Goal: Information Seeking & Learning: Understand process/instructions

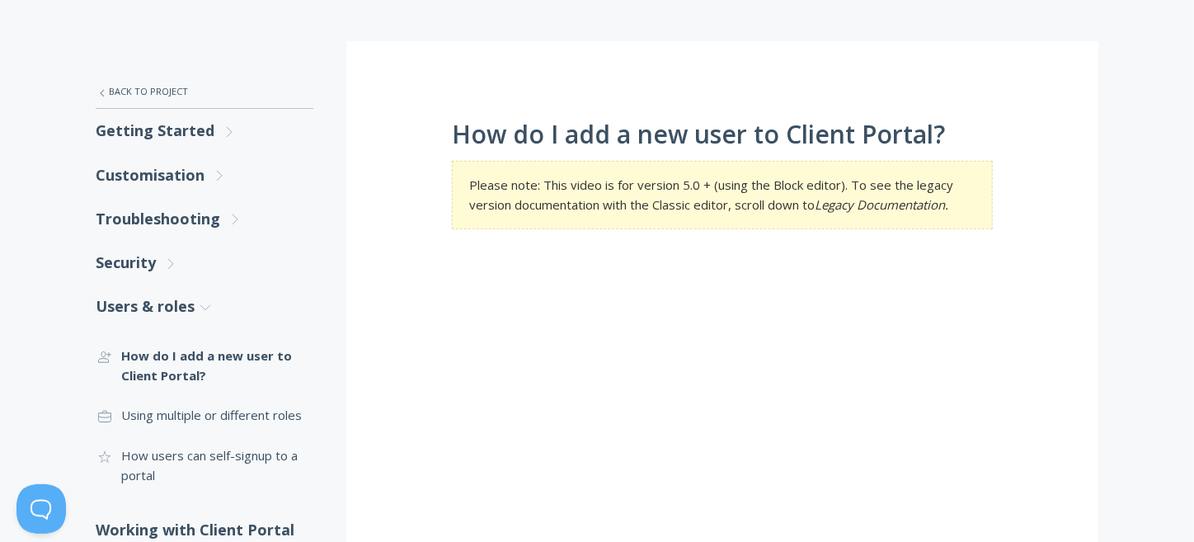
scroll to position [330, 0]
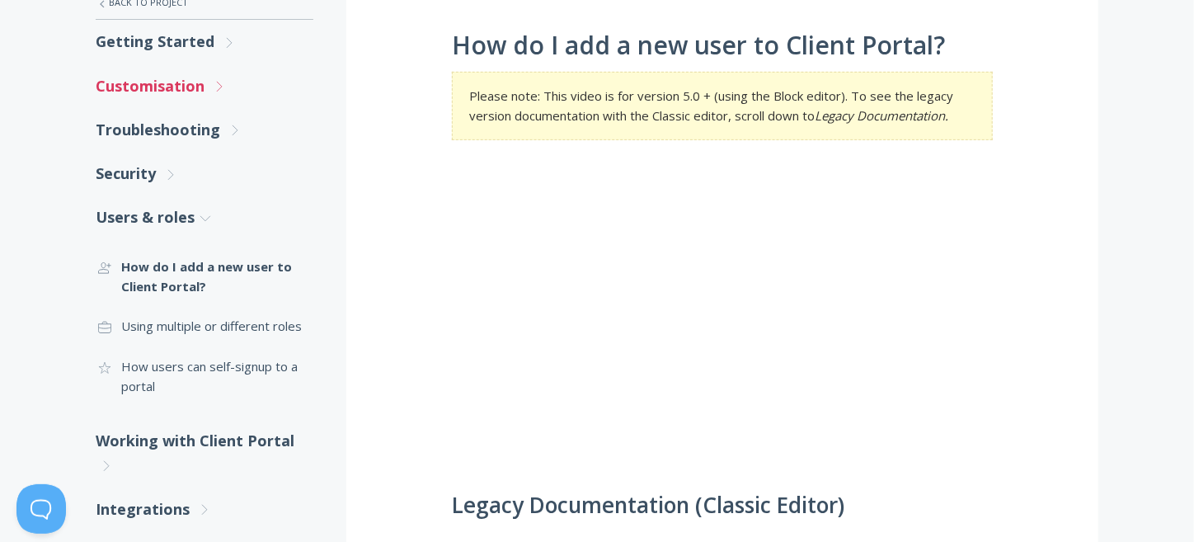
click at [140, 82] on link "Customisation .st0{fill:none;stroke:#000000;stroke-width:2;stroke-miterlimit:10…" at bounding box center [205, 86] width 218 height 44
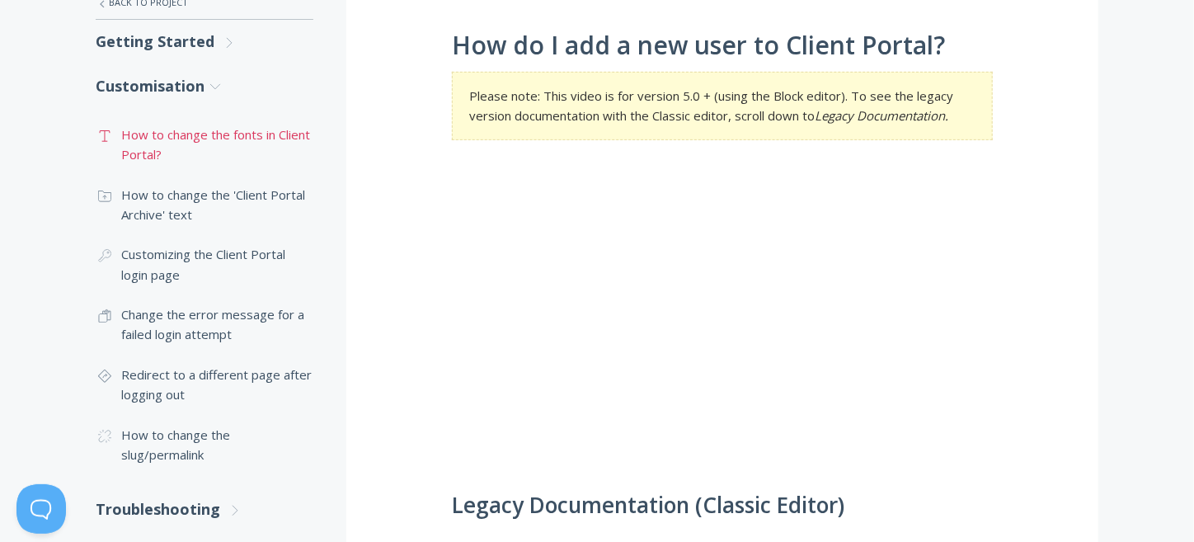
click at [155, 129] on link ".st0{fill:none;stroke:#000000;stroke-width:2;stroke-miterlimit:10;} Untitled-16…" at bounding box center [205, 145] width 218 height 60
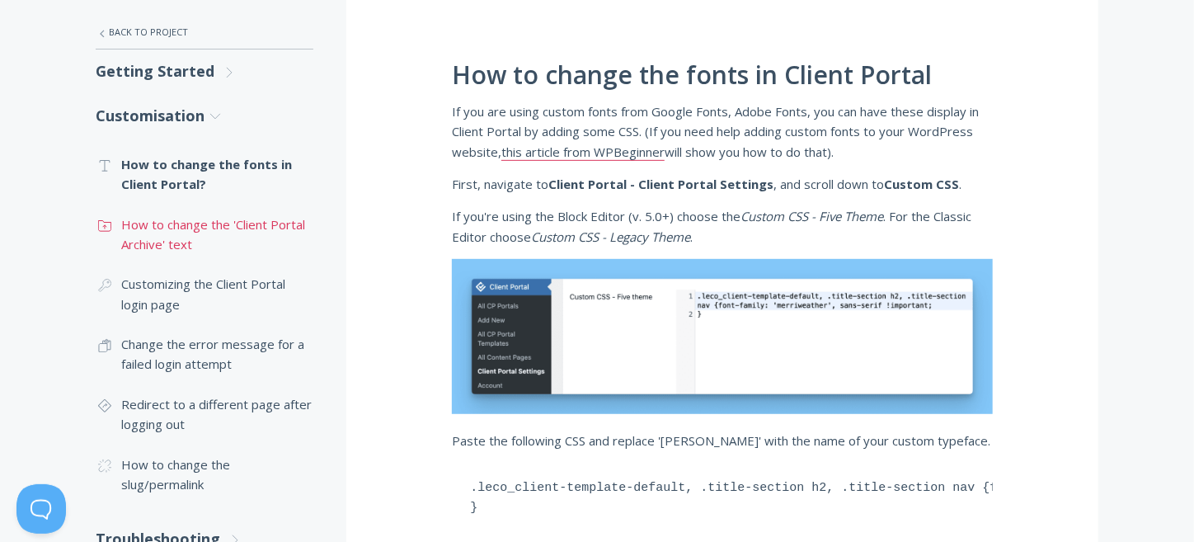
scroll to position [330, 0]
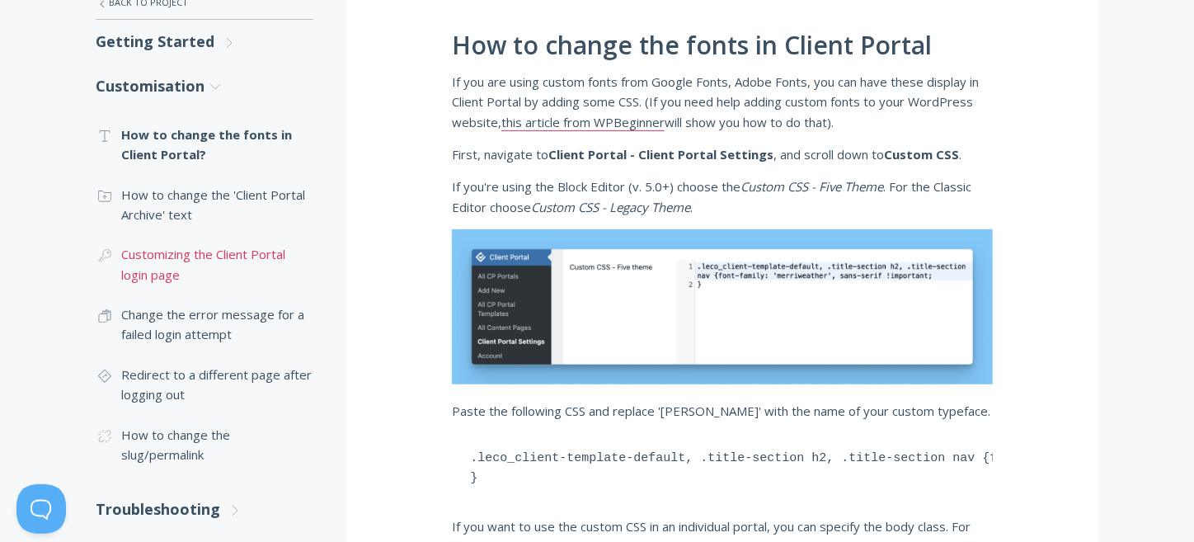
click at [162, 272] on link ".cls-1{fill:none;stroke:#000;stroke-miterlimit:10;stroke-width:2px;} 1. General…" at bounding box center [205, 264] width 218 height 60
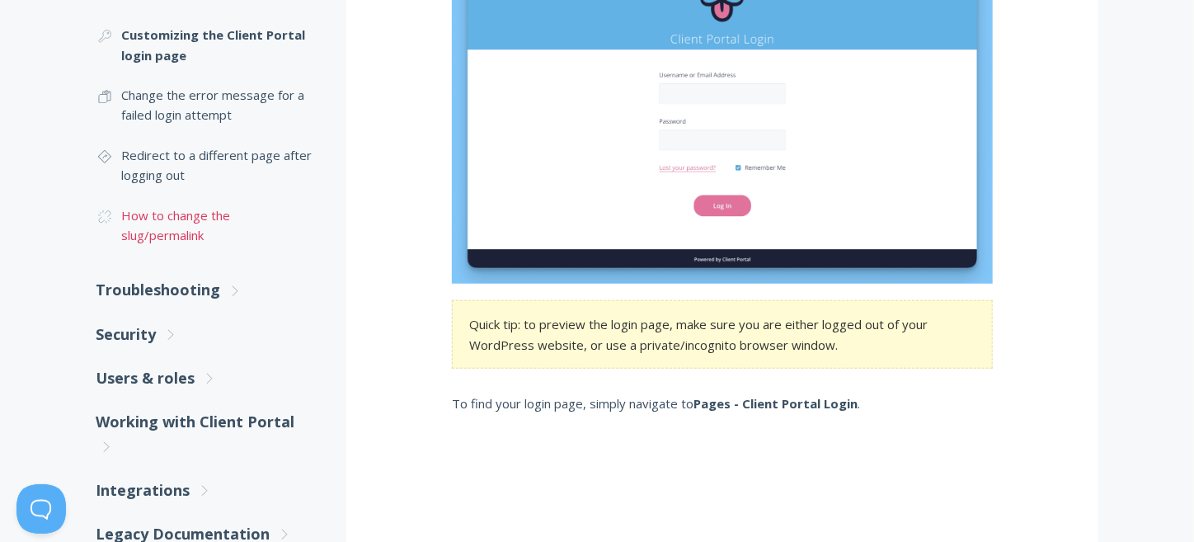
scroll to position [660, 0]
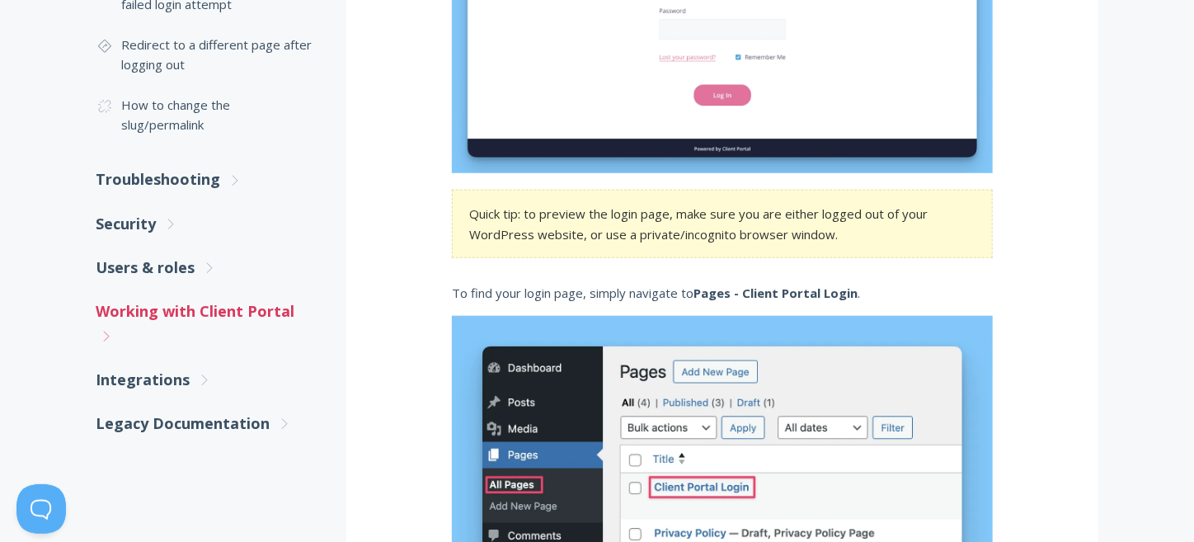
click at [204, 314] on link "Working with Client Portal .st0{fill:none;stroke:#000000;stroke-width:2;stroke-…" at bounding box center [205, 323] width 218 height 68
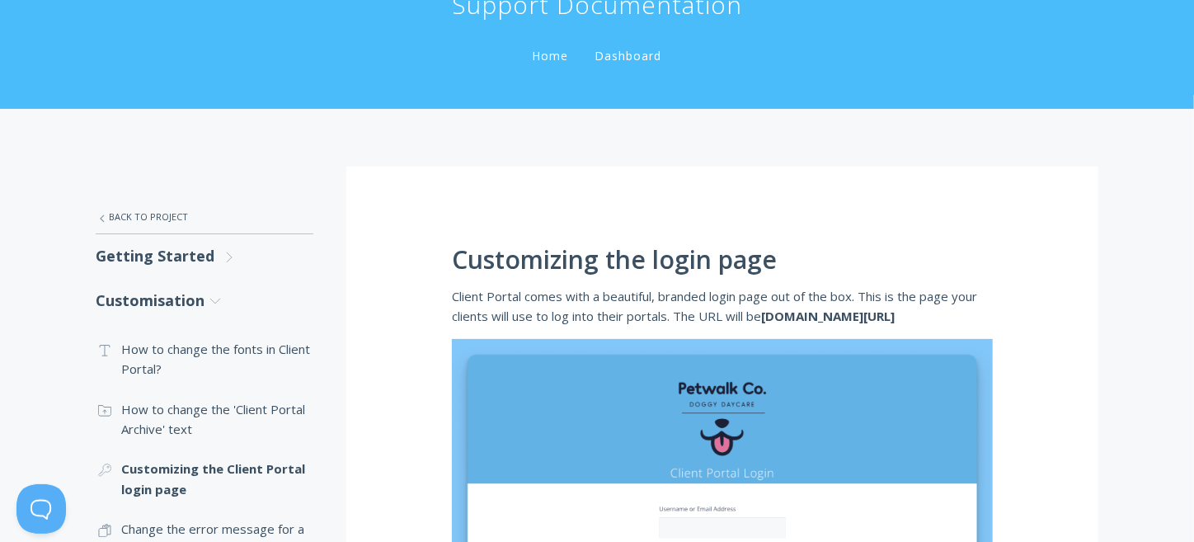
scroll to position [110, 0]
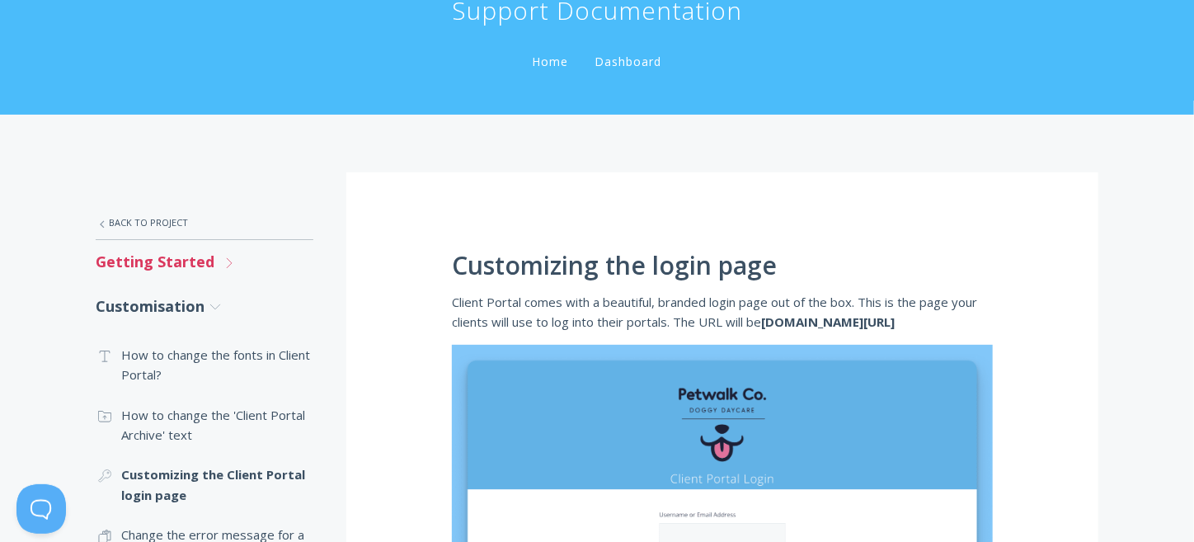
click at [176, 256] on link "Getting Started .st0{fill:none;stroke:#000000;stroke-width:2;stroke-miterlimit:…" at bounding box center [205, 262] width 218 height 44
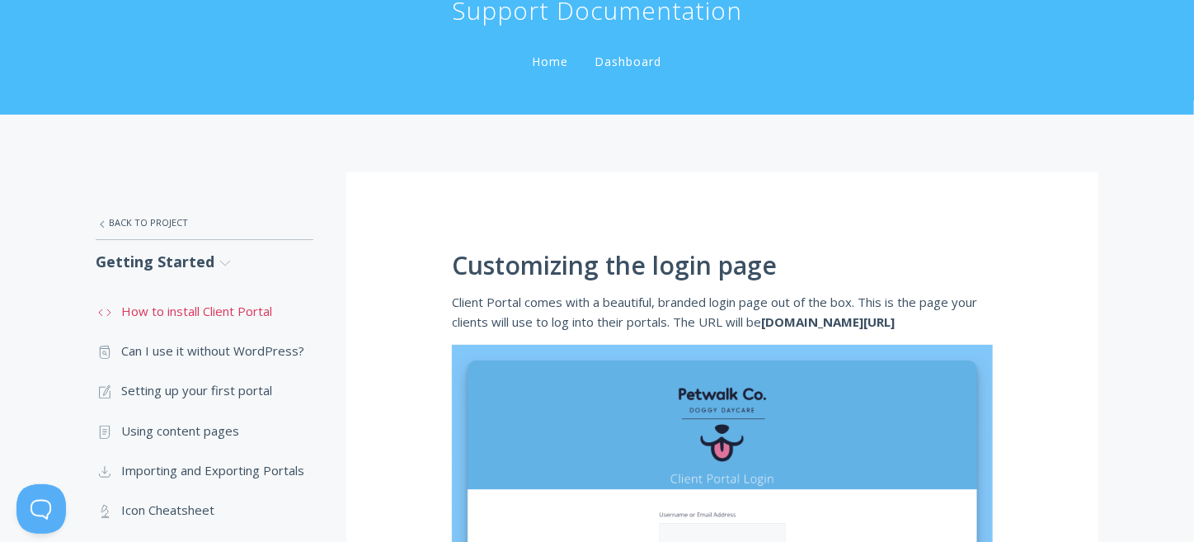
scroll to position [219, 0]
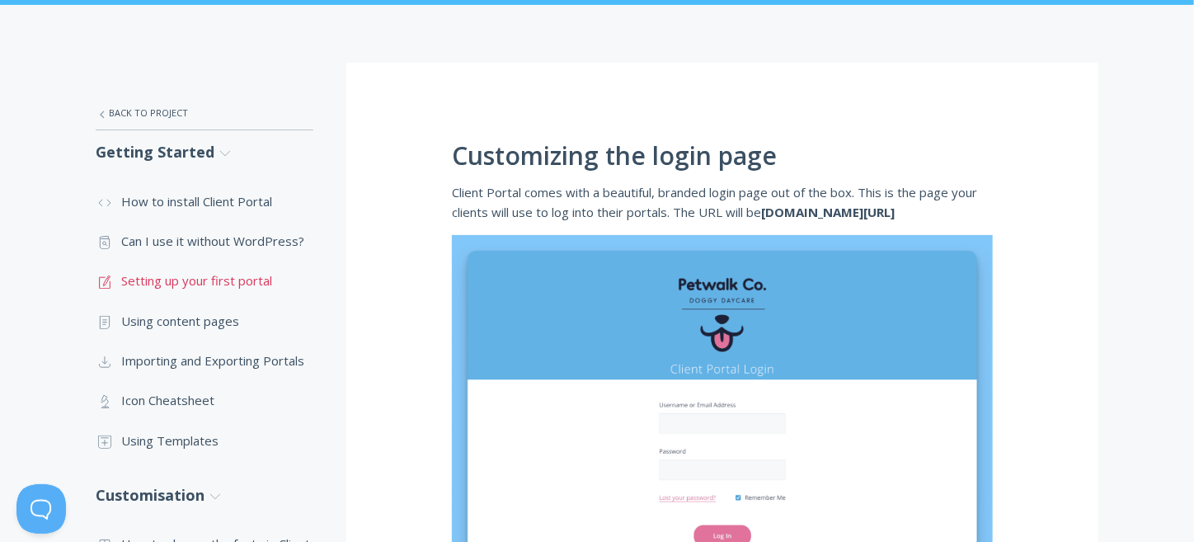
click at [237, 291] on link ".st0{fill:none;stroke:#000000;stroke-width:2;stroke-miterlimit:10;} 1. General …" at bounding box center [205, 281] width 218 height 40
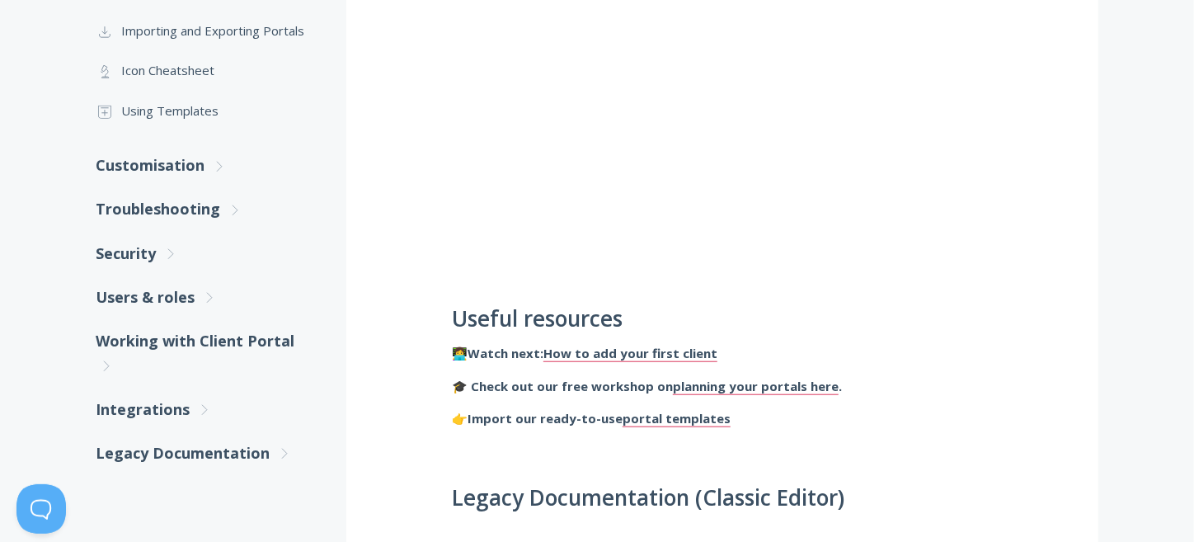
scroll to position [440, 0]
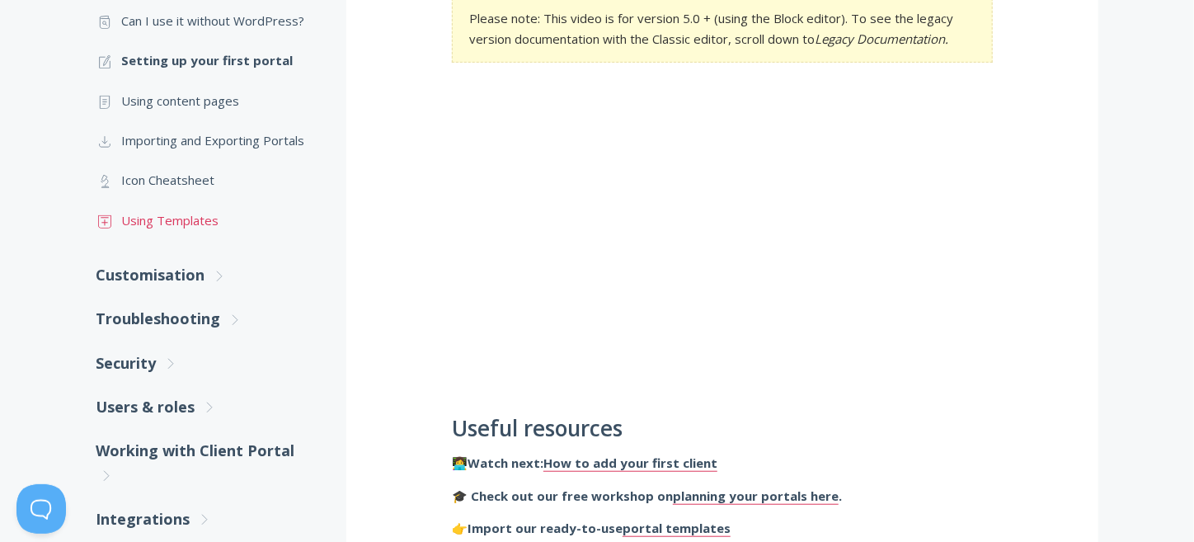
click at [187, 215] on link ".st0{fill:none;stroke:#000000;stroke-width:2;stroke-miterlimit:10;} Untitled-18…" at bounding box center [205, 220] width 218 height 40
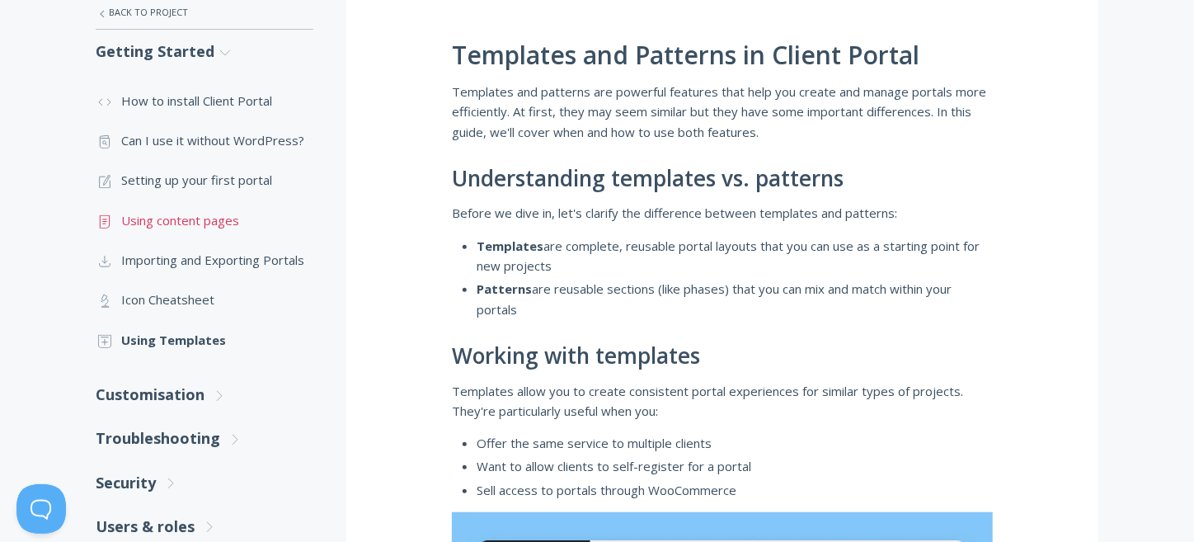
scroll to position [440, 0]
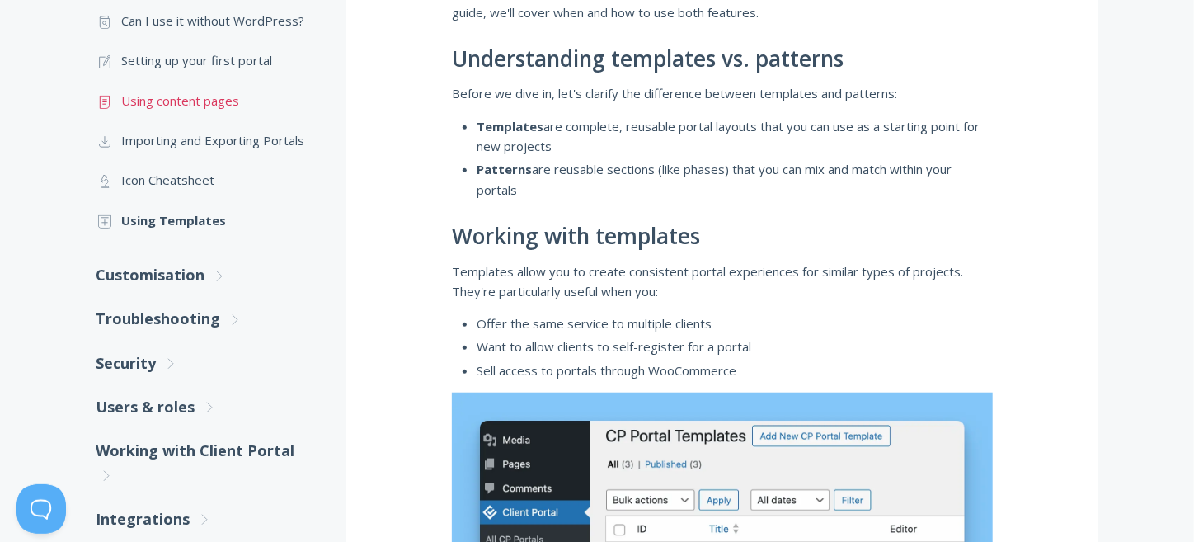
click at [161, 97] on link ".st0{fill:none;stroke:#000000;stroke-width:2;stroke-miterlimit:10;} Untitled-15…" at bounding box center [205, 101] width 218 height 40
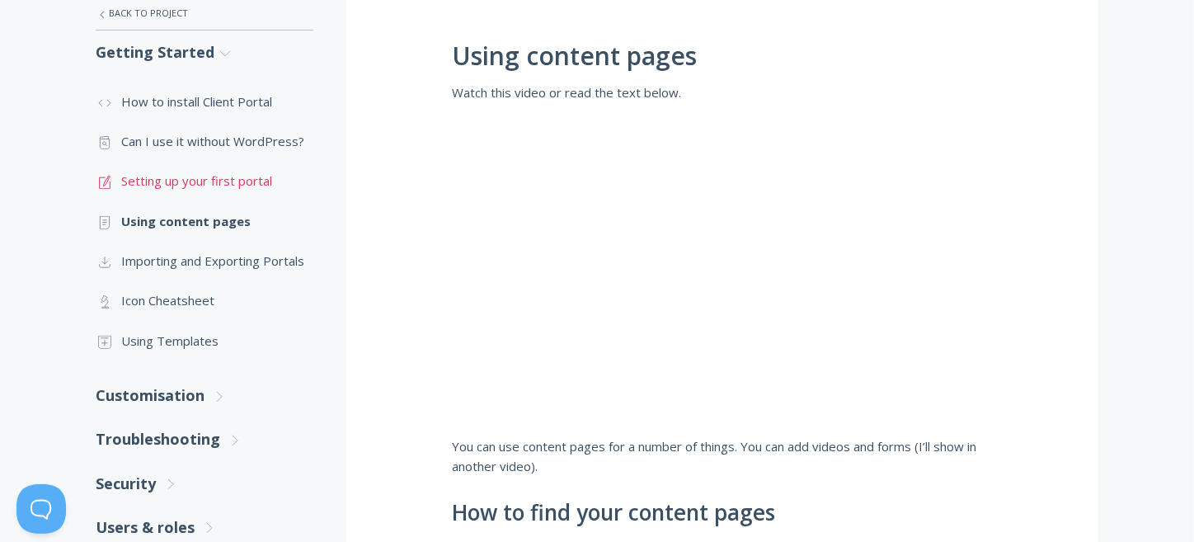
scroll to position [440, 0]
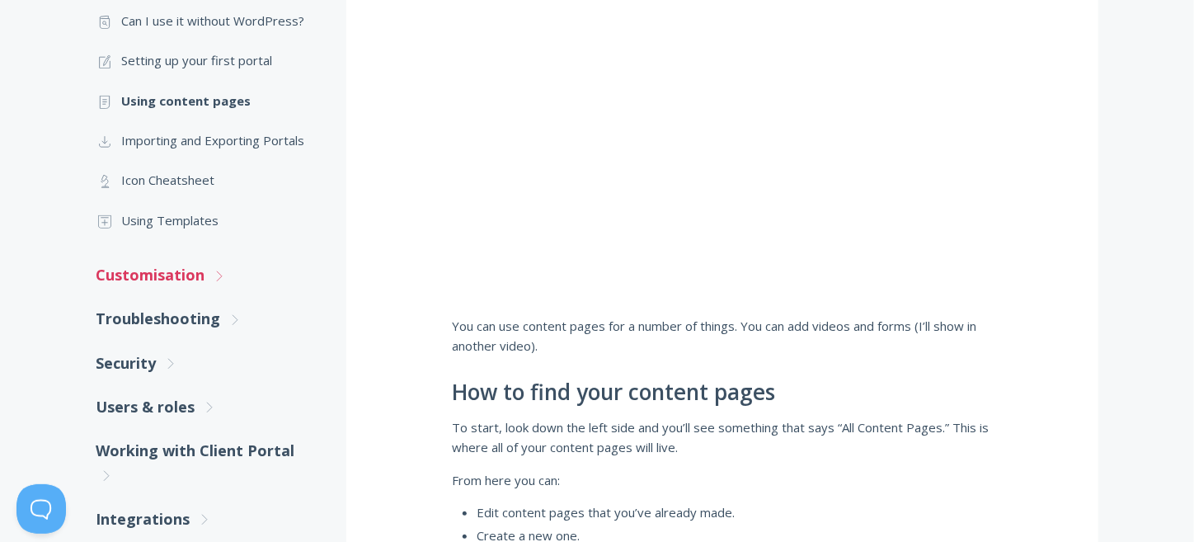
click at [214, 275] on icon ".st0{fill:none;stroke:#000000;stroke-width:2;stroke-miterlimit:10;} Untitled-27" at bounding box center [219, 276] width 15 height 15
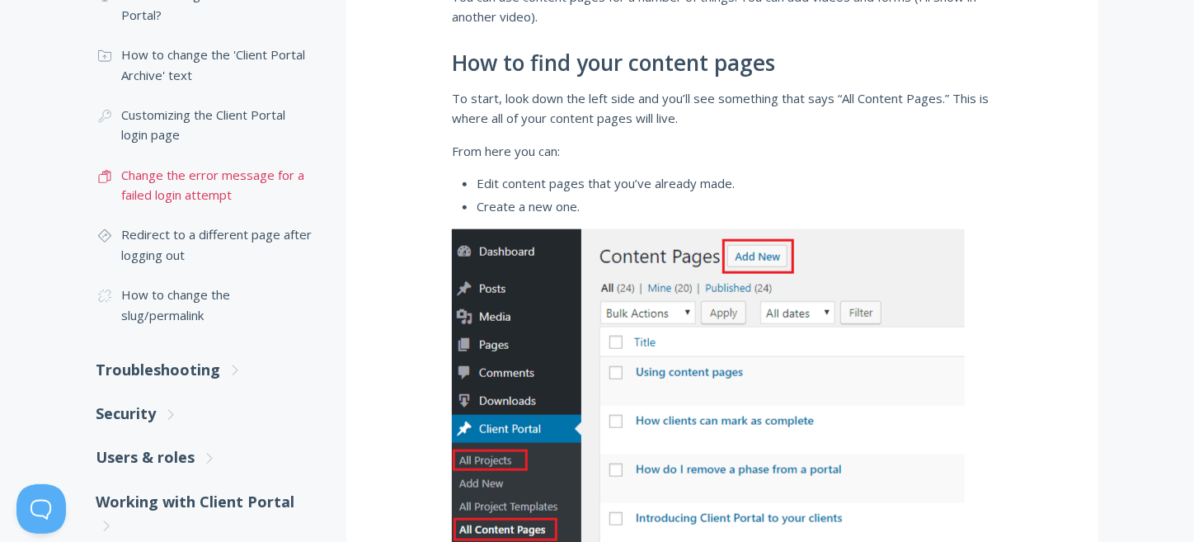
scroll to position [879, 0]
